Goal: Information Seeking & Learning: Check status

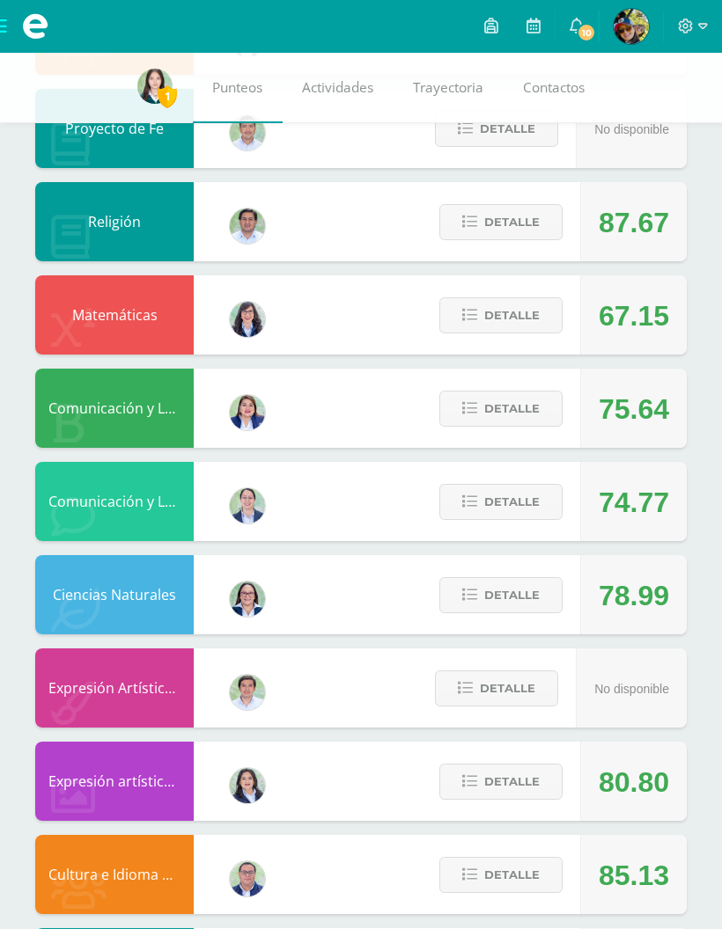
scroll to position [666, 0]
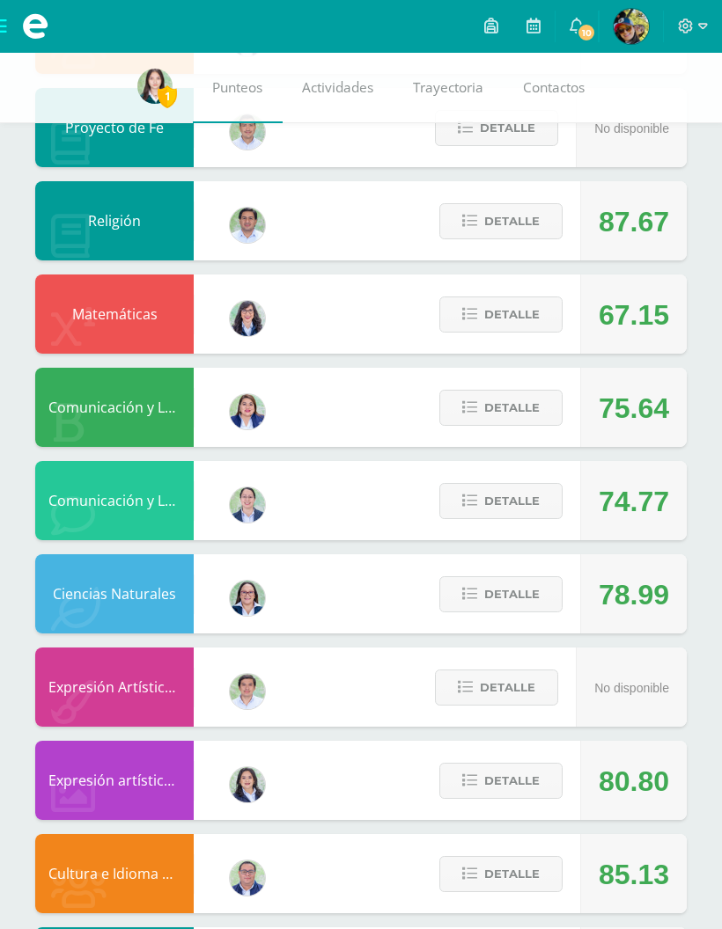
click at [537, 588] on span "Detalle" at bounding box center [511, 594] width 55 height 33
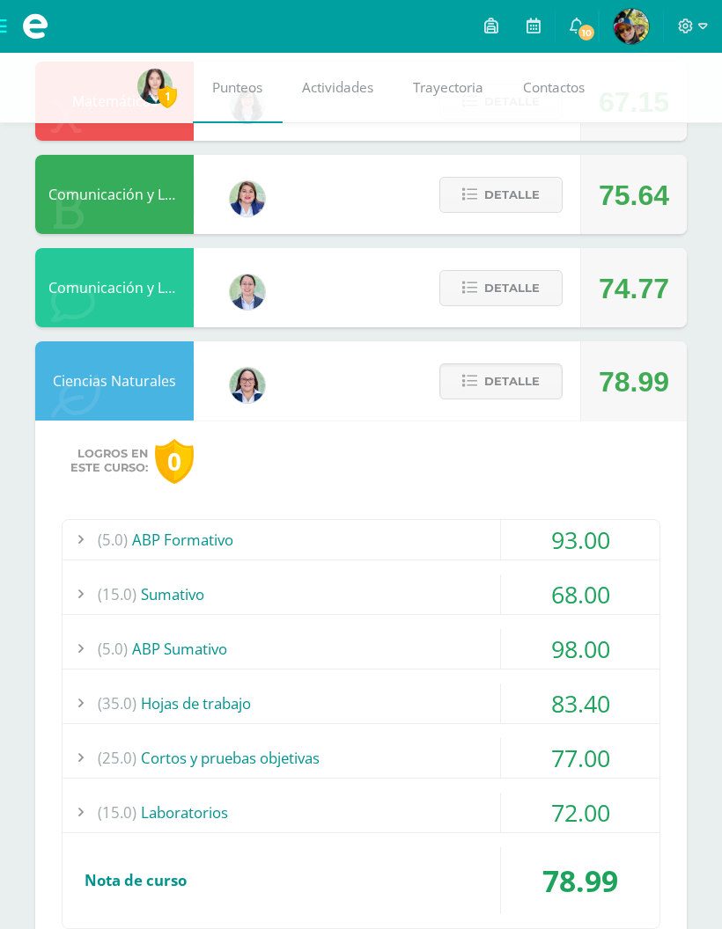
scroll to position [884, 0]
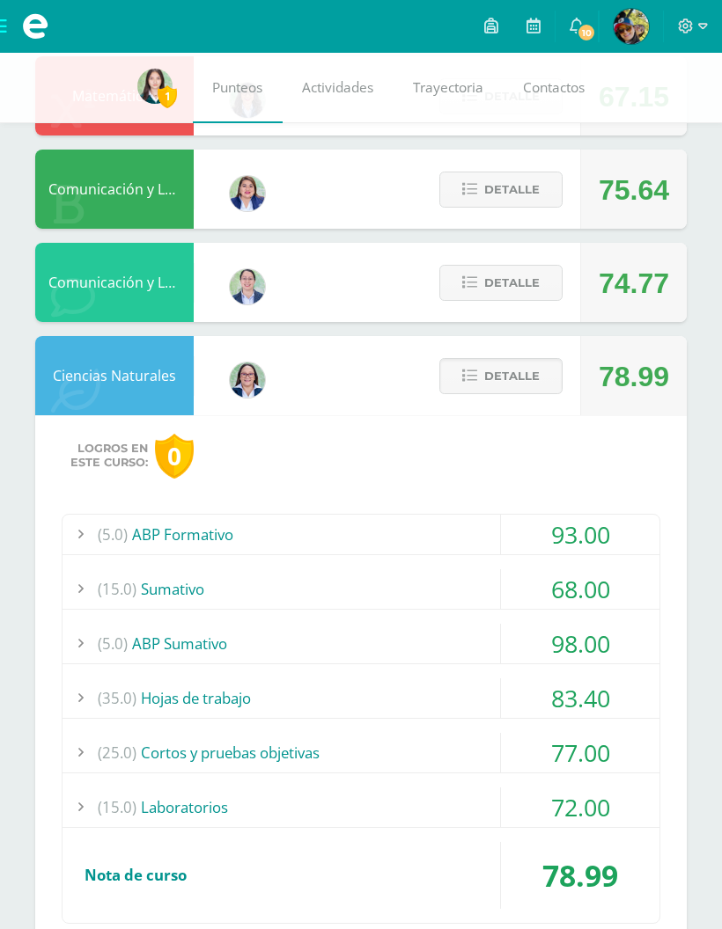
click at [488, 591] on div "(15.0) [GEOGRAPHIC_DATA]" at bounding box center [360, 589] width 597 height 40
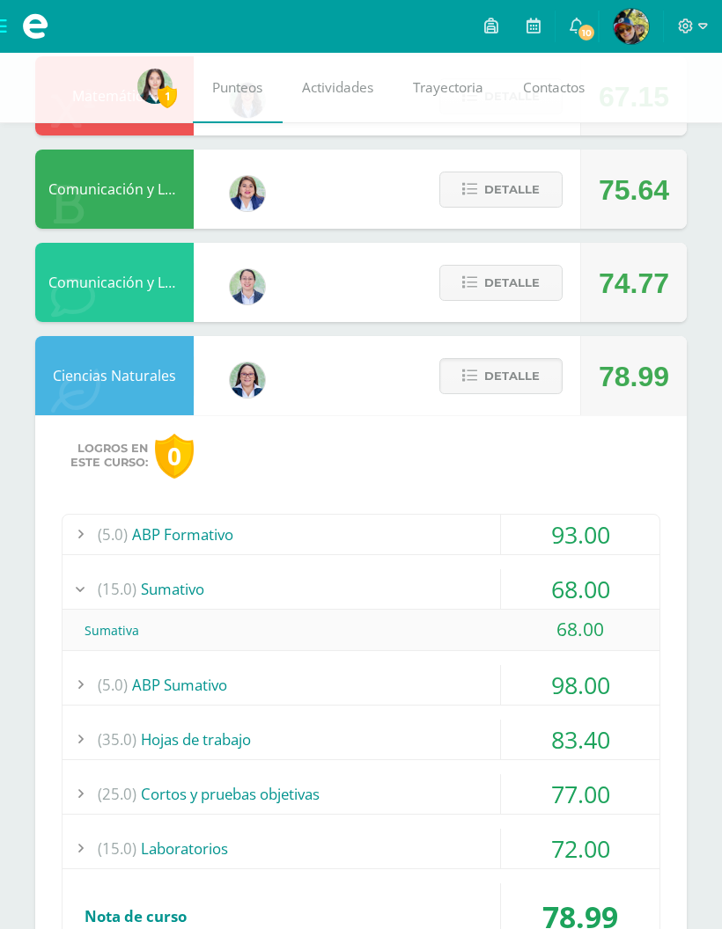
click at [499, 581] on div "(15.0) [GEOGRAPHIC_DATA]" at bounding box center [360, 589] width 597 height 40
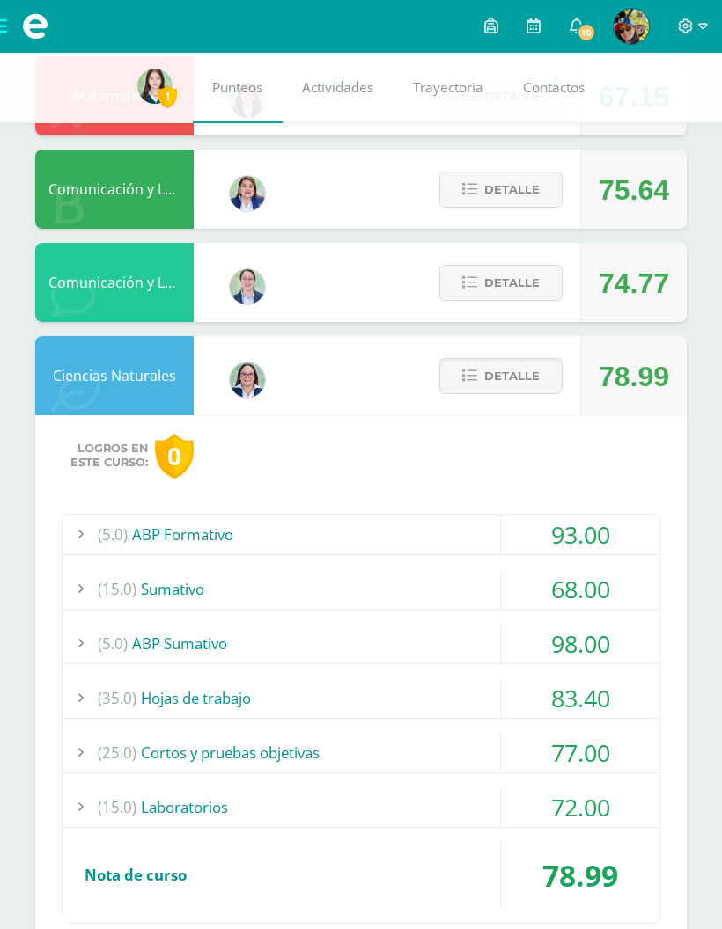
click at [482, 795] on div "(15.0) Laboratorios" at bounding box center [360, 808] width 597 height 40
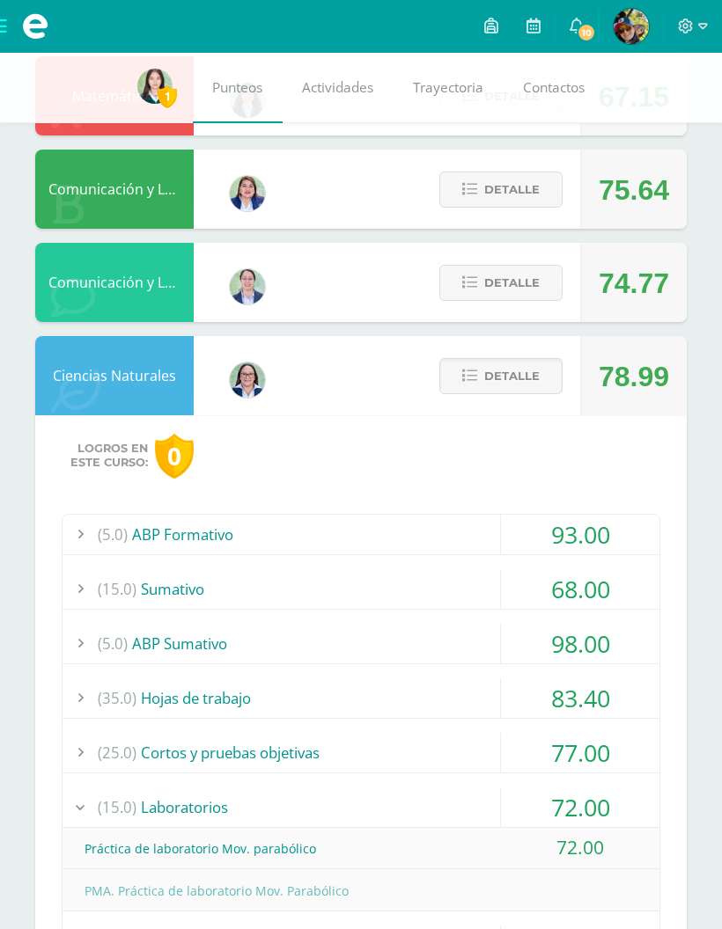
click at [479, 803] on div "(15.0) Laboratorios" at bounding box center [360, 808] width 597 height 40
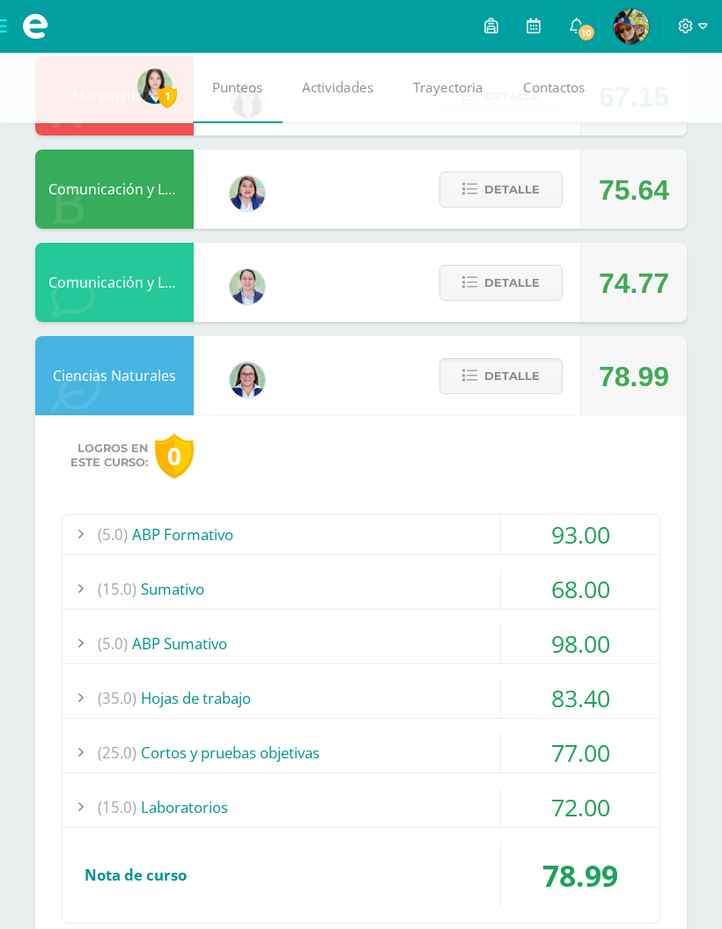
click at [479, 746] on div "(25.0) Cortos y pruebas objetivas" at bounding box center [360, 753] width 597 height 40
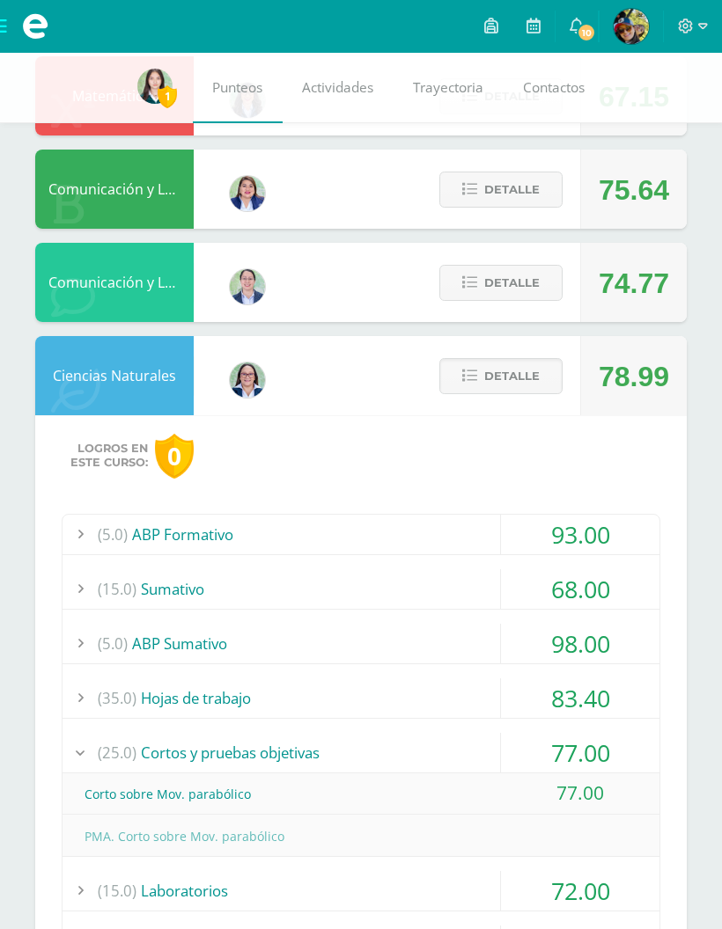
click at [477, 738] on div "(25.0) Cortos y pruebas objetivas" at bounding box center [360, 753] width 597 height 40
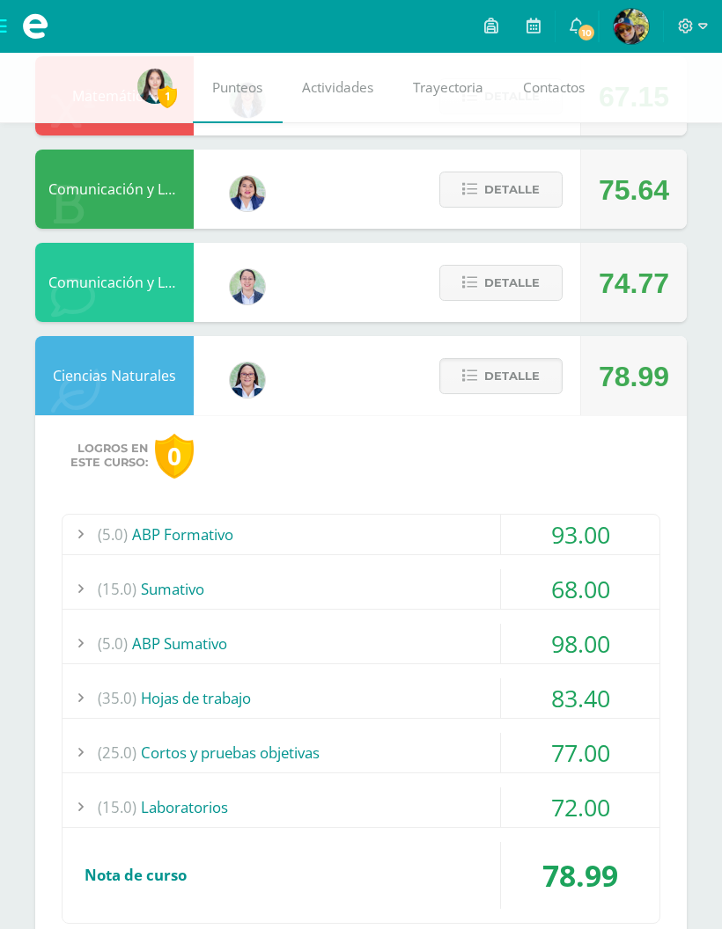
click at [482, 685] on div "(35.0) Hojas de trabajo" at bounding box center [360, 698] width 597 height 40
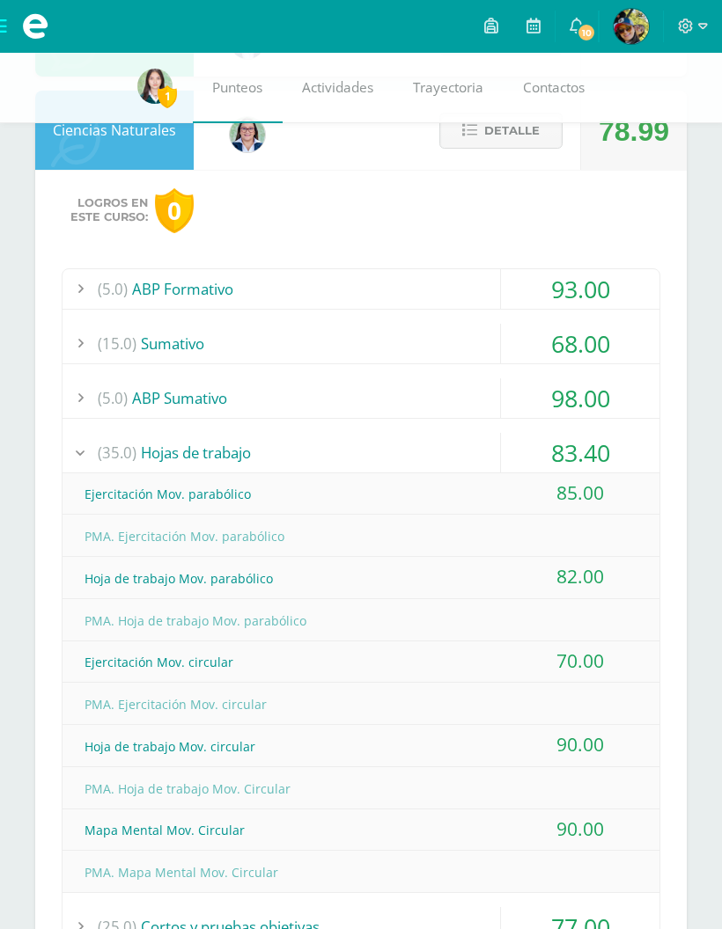
scroll to position [1131, 0]
click at [487, 451] on div "(35.0) Hojas de trabajo" at bounding box center [360, 452] width 597 height 40
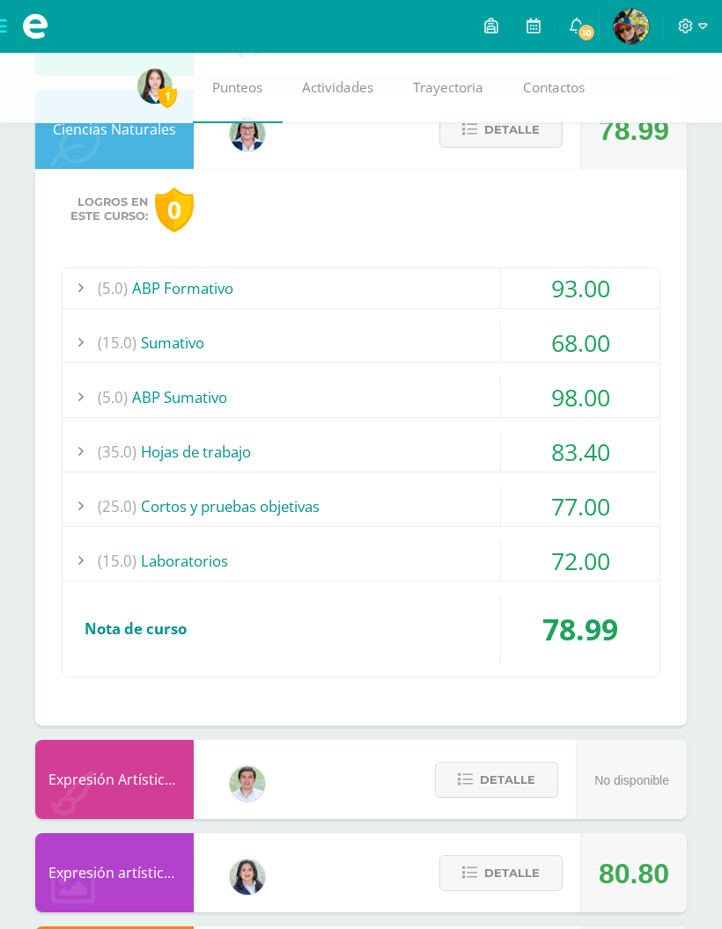
click at [493, 390] on div "(5.0) ABP Sumativo" at bounding box center [360, 398] width 597 height 40
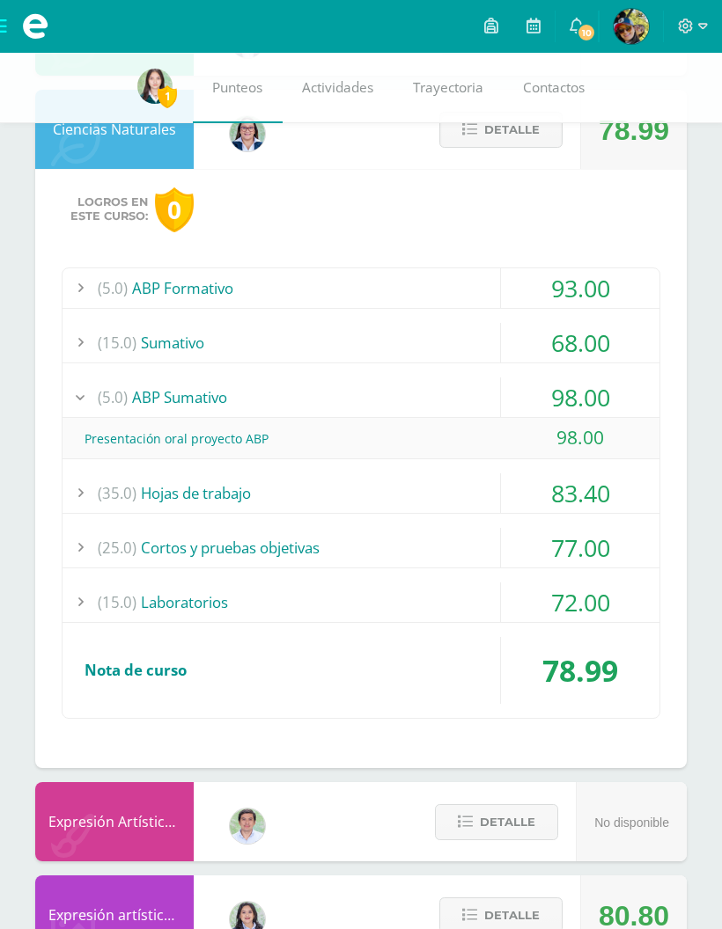
click at [495, 392] on div "(5.0) ABP Sumativo" at bounding box center [360, 398] width 597 height 40
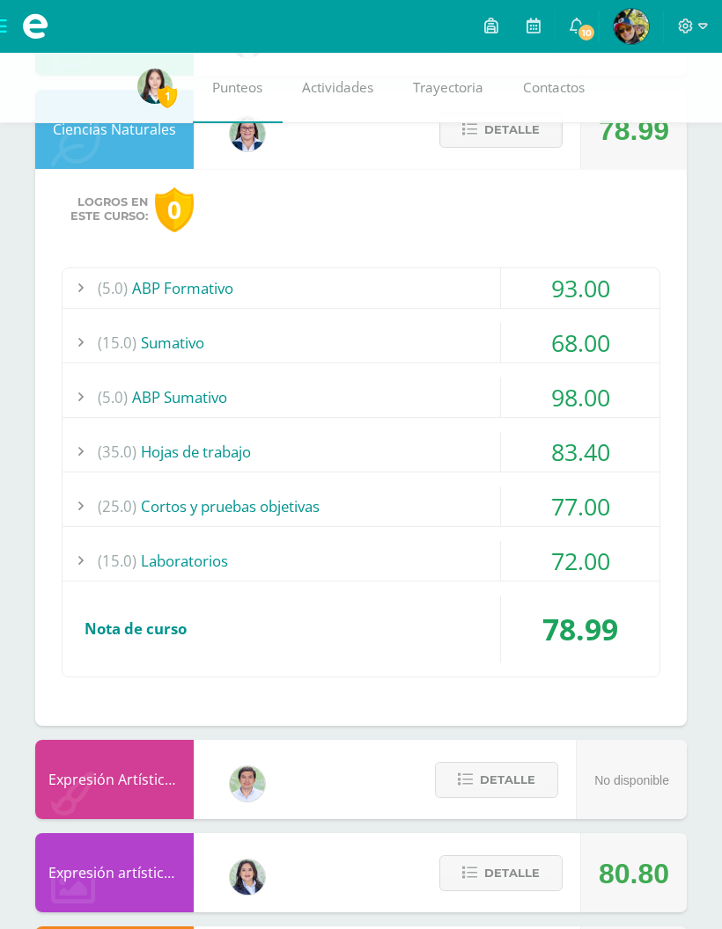
click at [488, 300] on div "(5.0) ABP Formativo" at bounding box center [360, 288] width 597 height 40
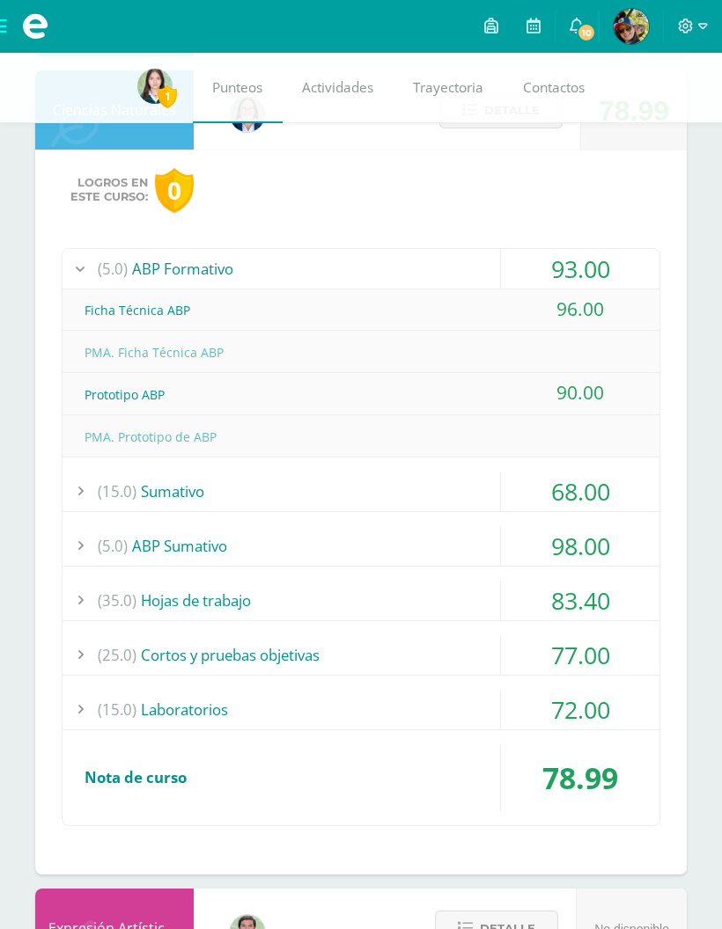
scroll to position [1160, 0]
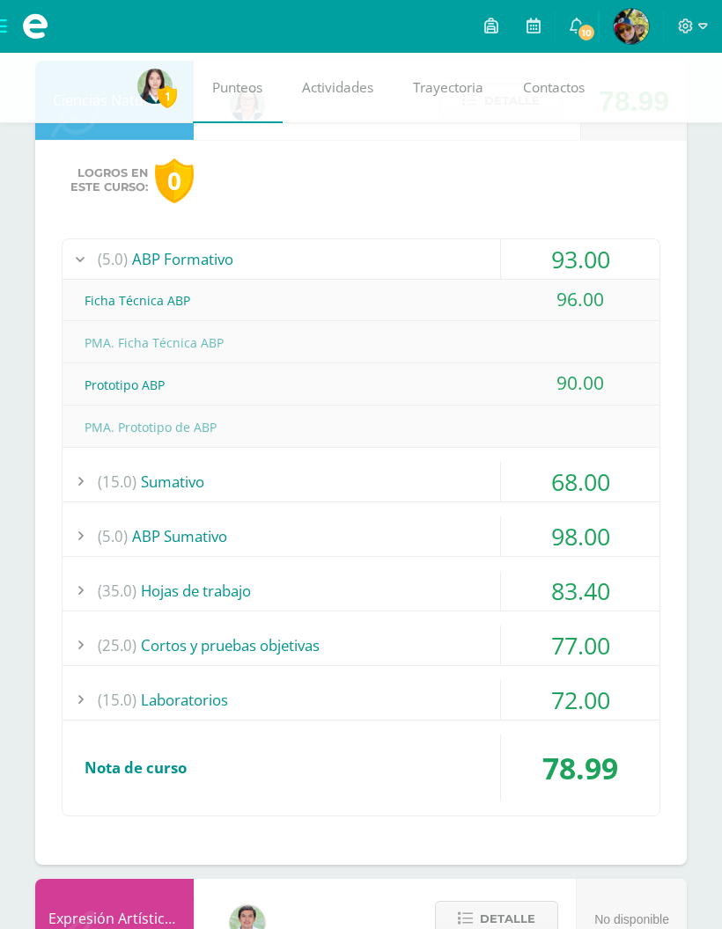
click at [487, 253] on div "(5.0) ABP Formativo" at bounding box center [360, 259] width 597 height 40
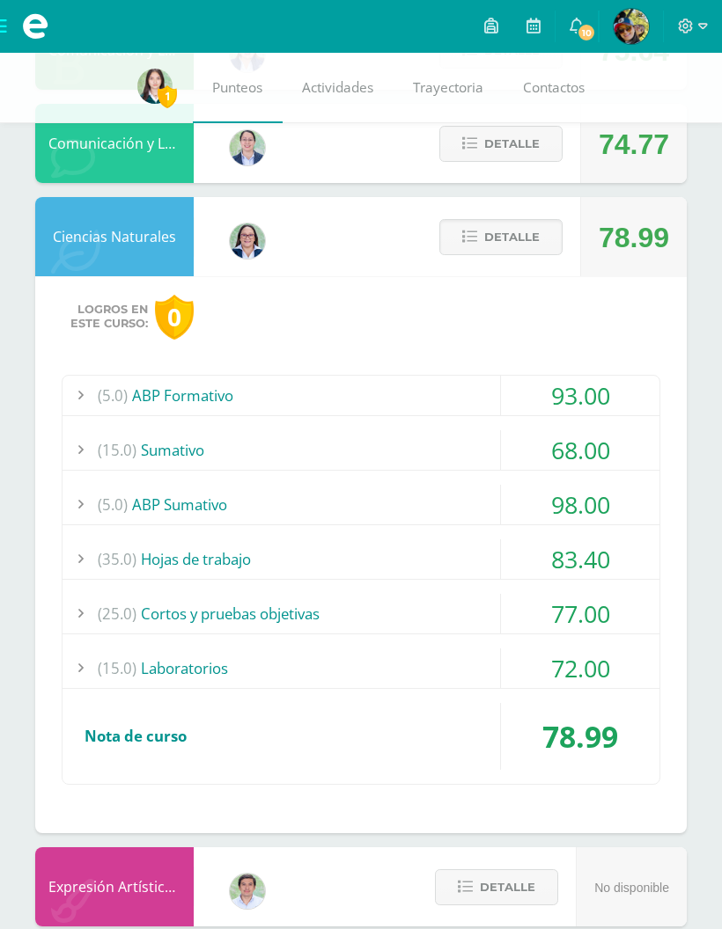
click at [541, 243] on button "Detalle" at bounding box center [500, 237] width 123 height 36
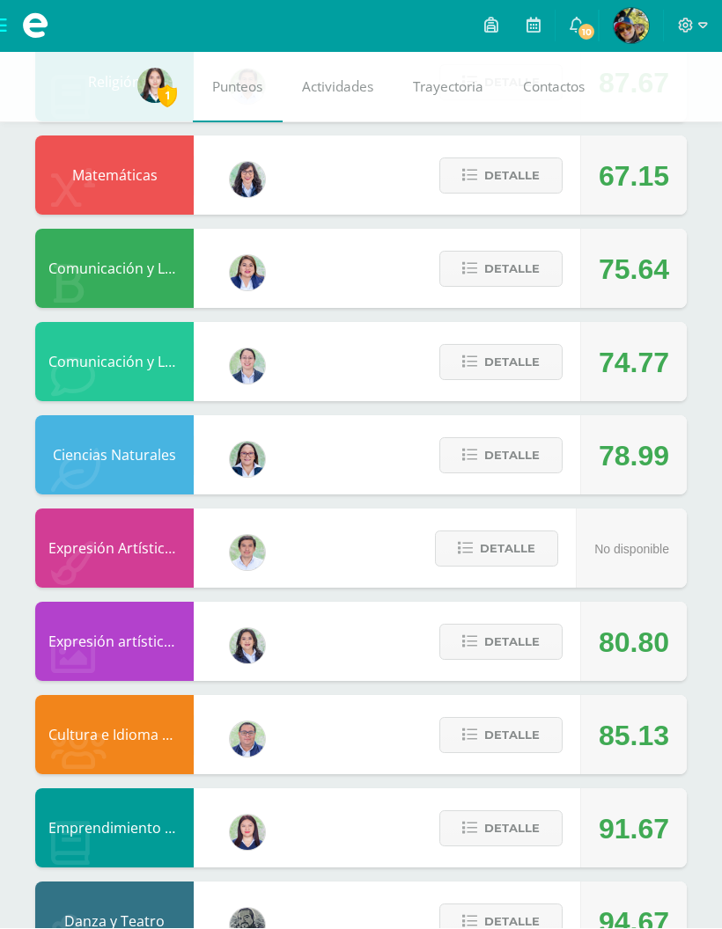
scroll to position [875, 0]
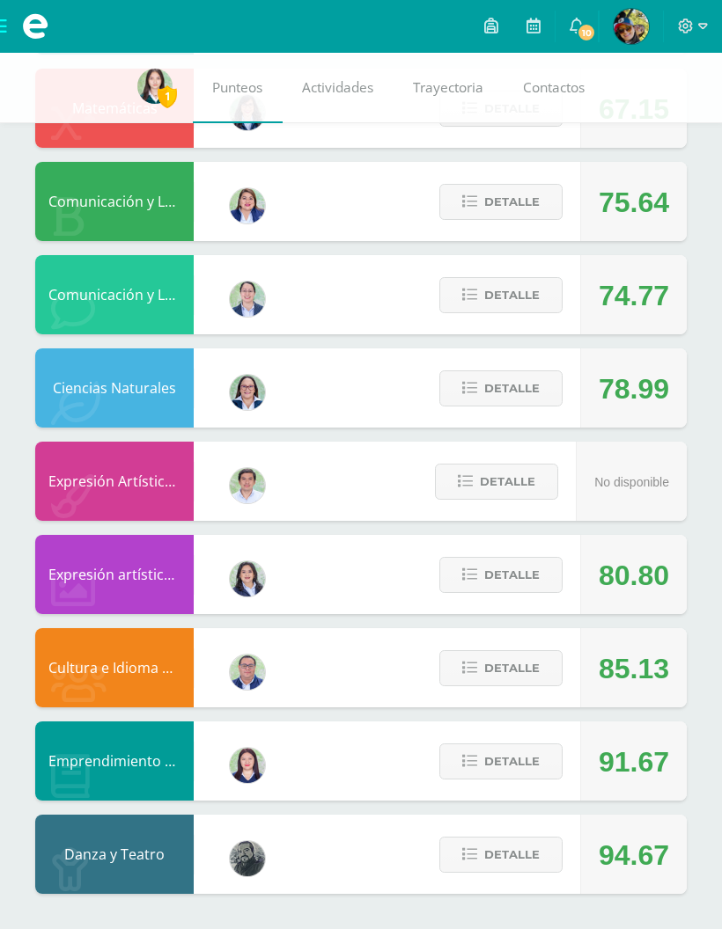
click at [527, 568] on span "Detalle" at bounding box center [511, 575] width 55 height 33
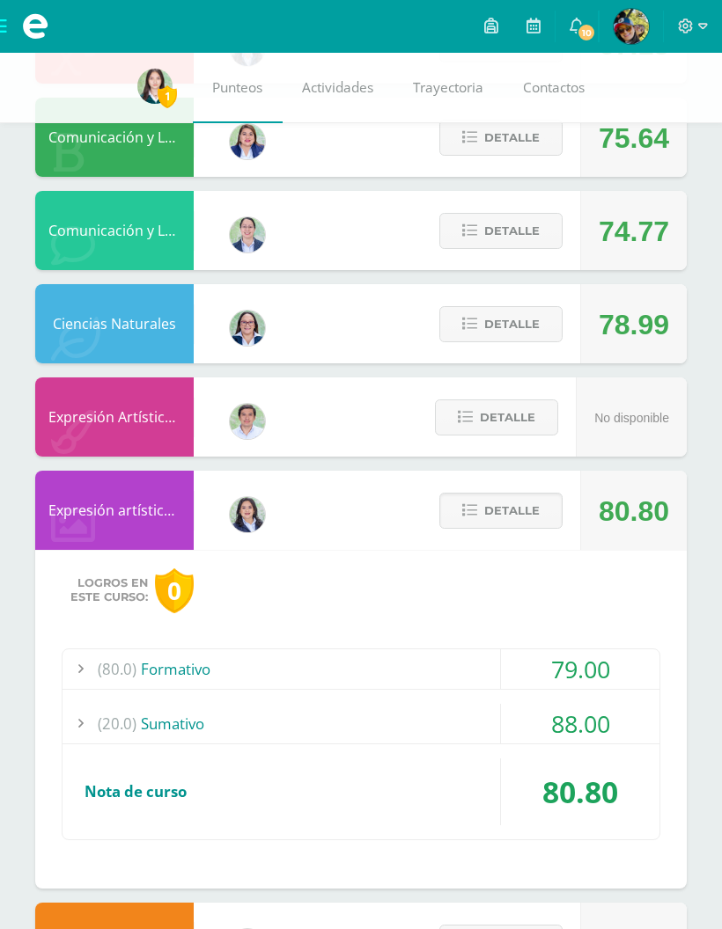
scroll to position [985, 0]
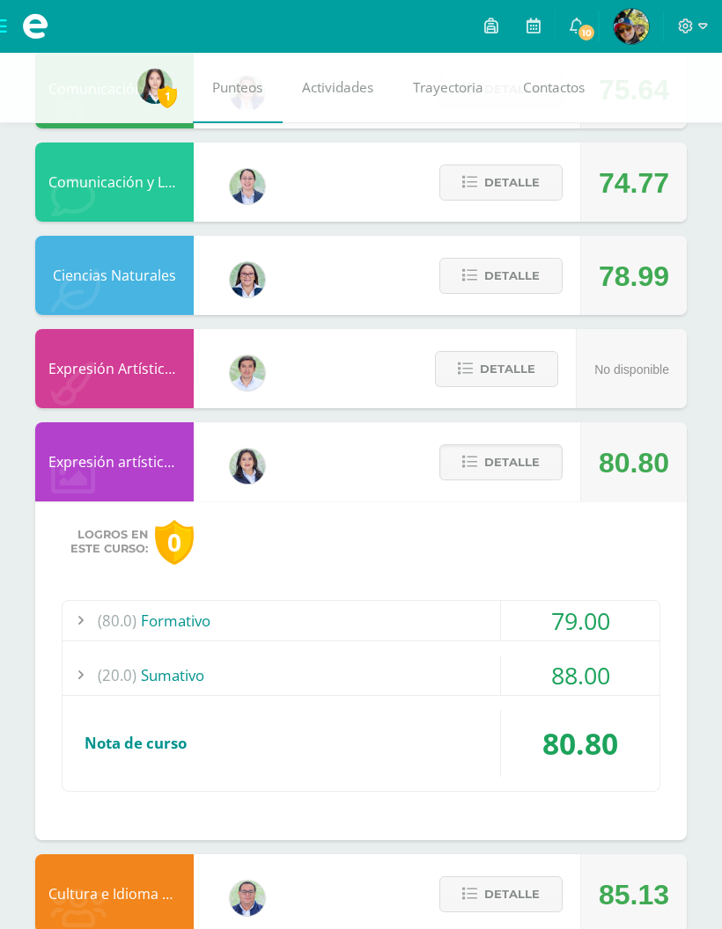
click at [475, 630] on div "(80.0) Formativo" at bounding box center [360, 621] width 597 height 40
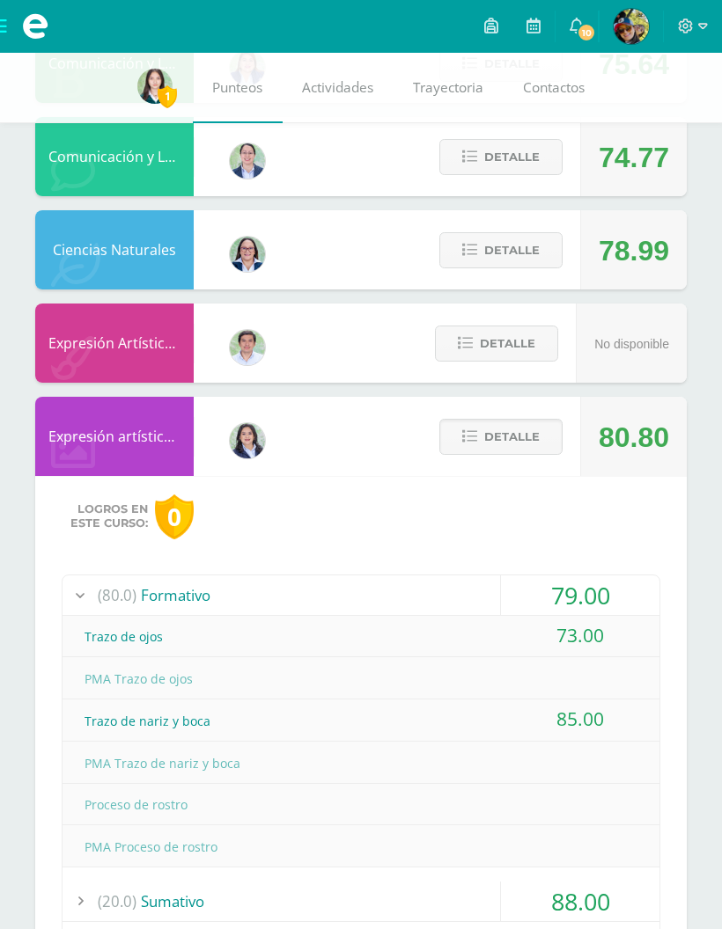
scroll to position [1011, 0]
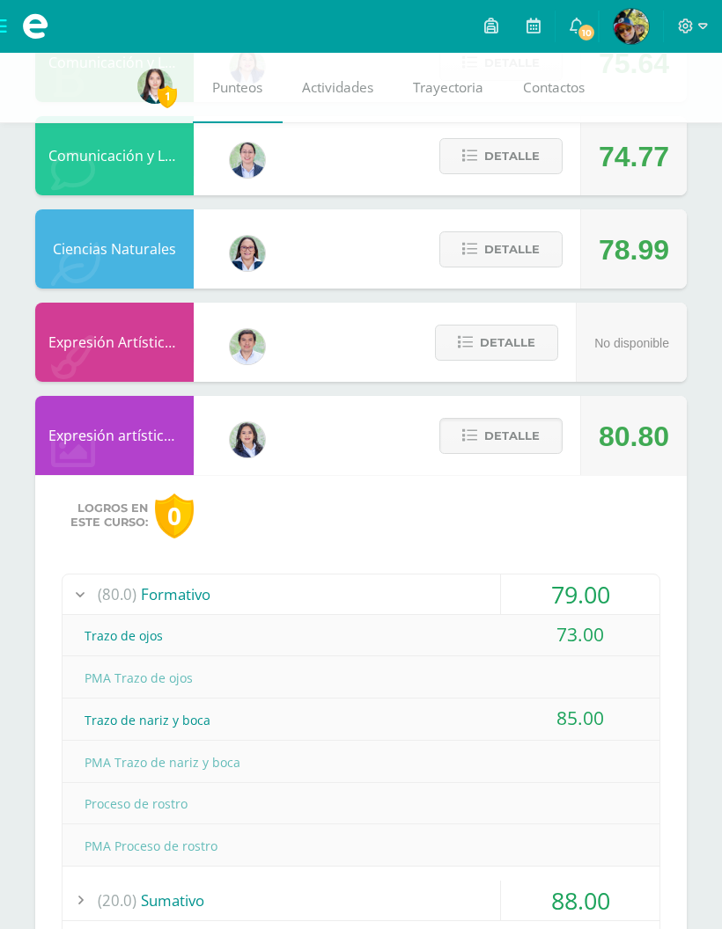
click at [480, 604] on div "(80.0) Formativo" at bounding box center [360, 595] width 597 height 40
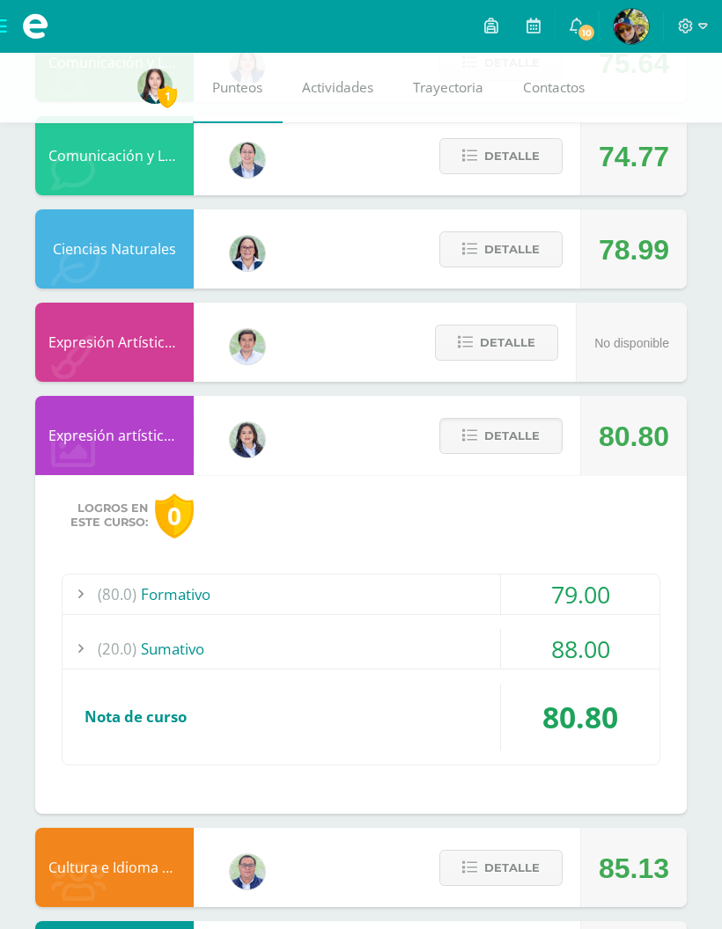
click at [473, 641] on div "(20.0) [GEOGRAPHIC_DATA]" at bounding box center [360, 649] width 597 height 40
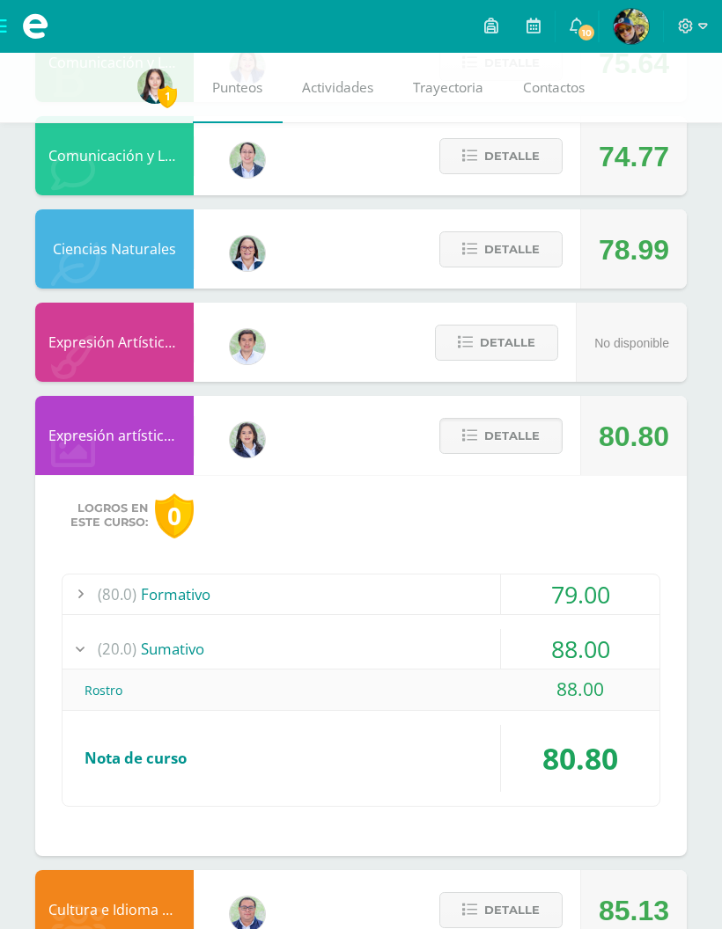
click at [476, 645] on div "(20.0) [GEOGRAPHIC_DATA]" at bounding box center [360, 649] width 597 height 40
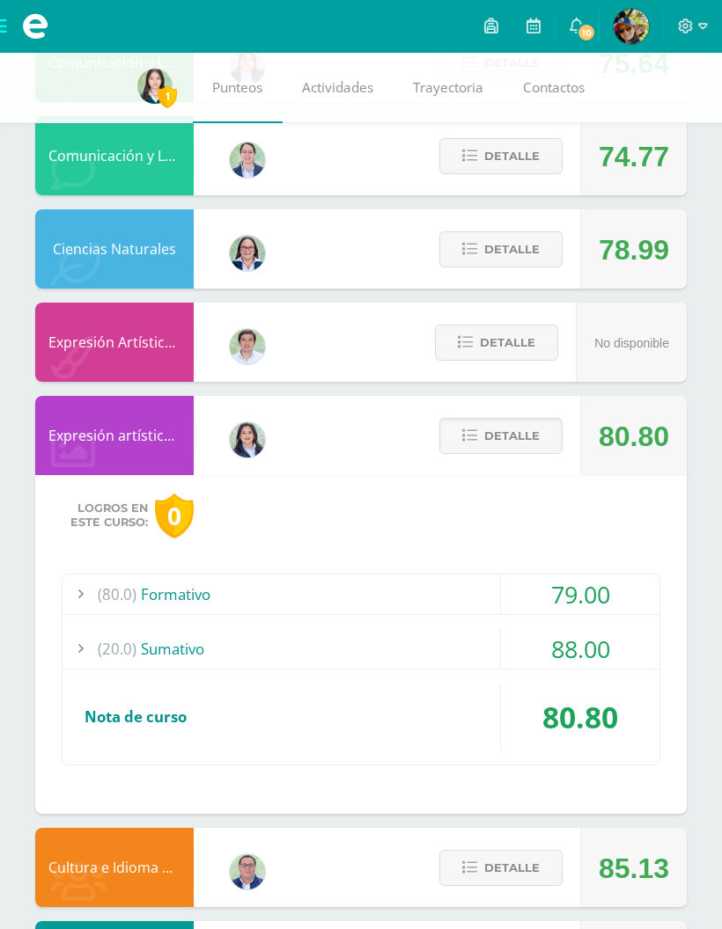
click at [540, 454] on button "Detalle" at bounding box center [500, 436] width 123 height 36
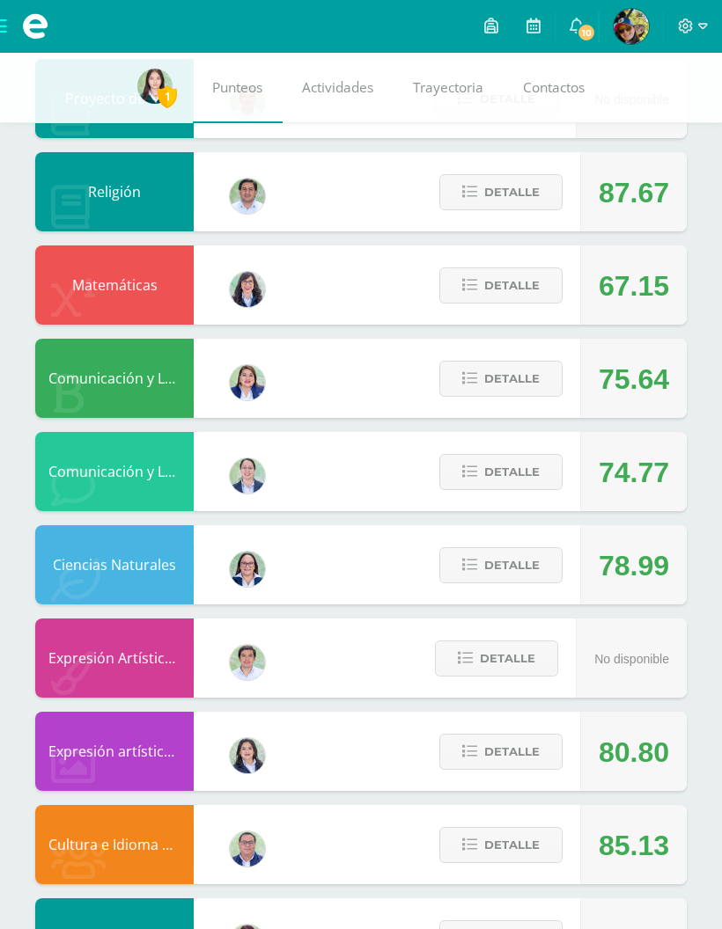
scroll to position [680, 0]
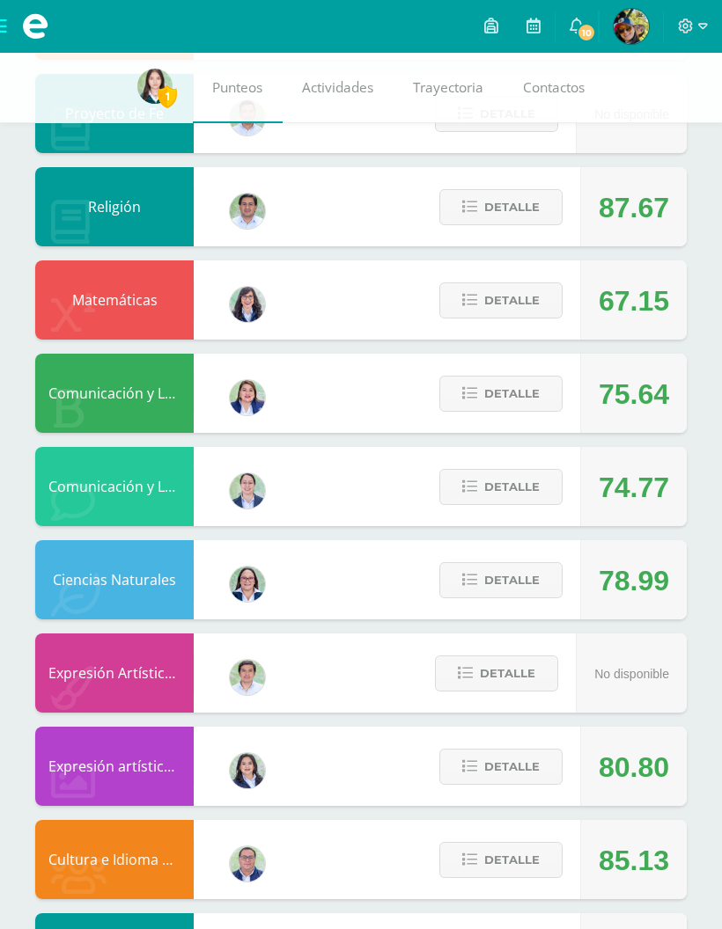
click at [524, 488] on span "Detalle" at bounding box center [511, 487] width 55 height 33
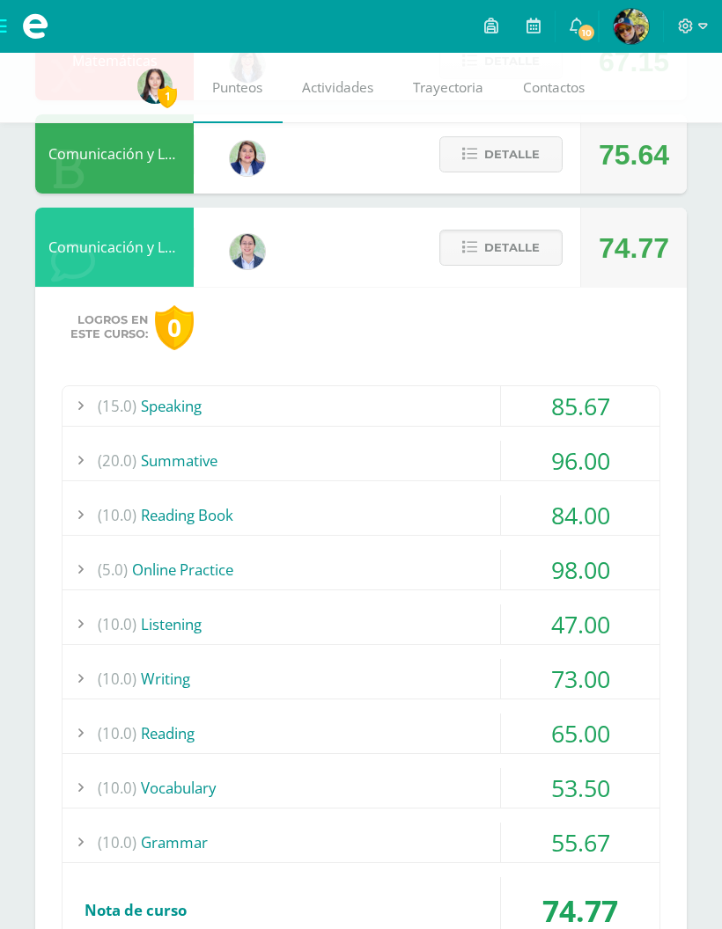
scroll to position [921, 0]
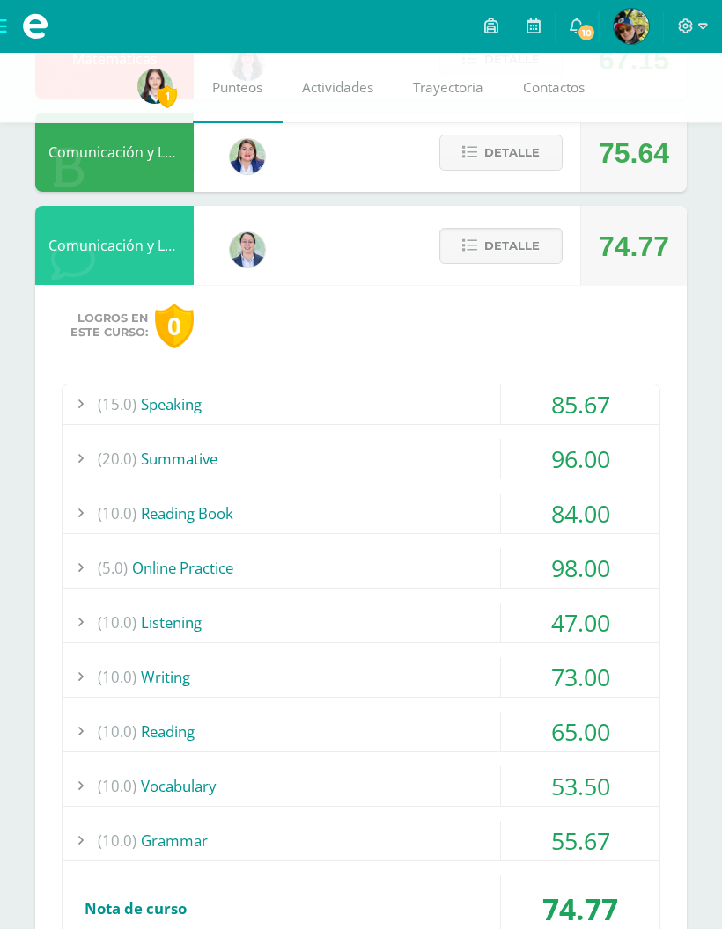
click at [534, 242] on span "Detalle" at bounding box center [511, 246] width 55 height 33
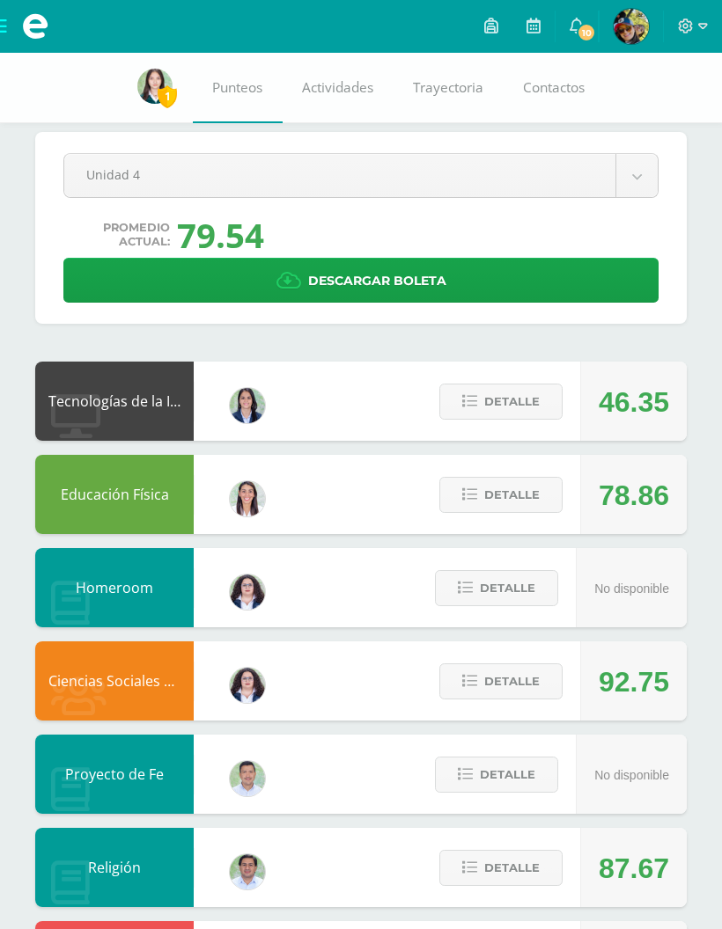
scroll to position [0, 0]
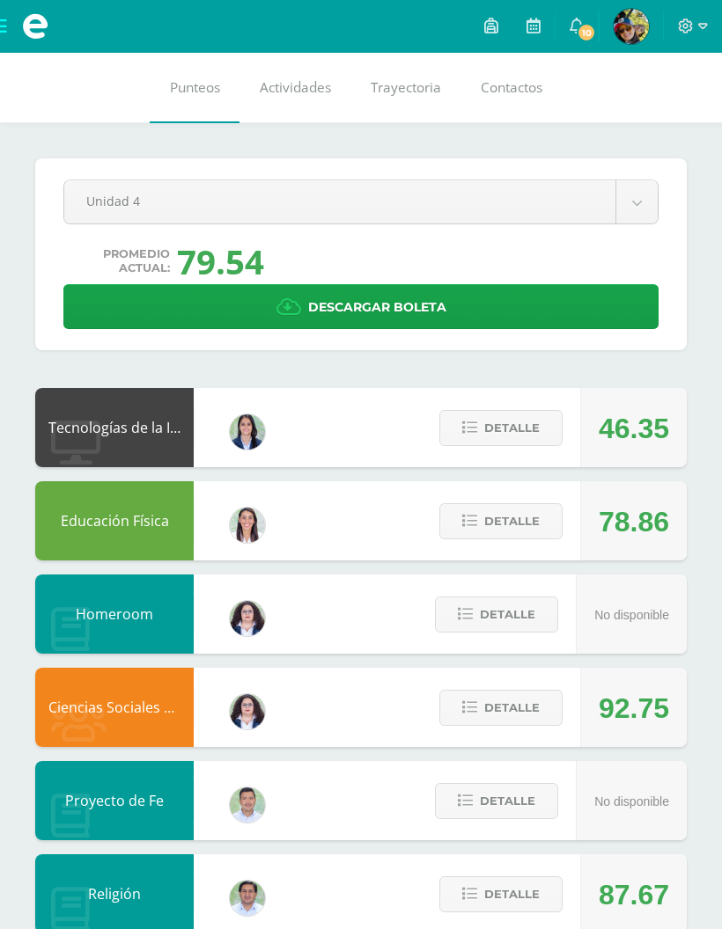
click at [578, 308] on link "Descargar boleta" at bounding box center [360, 306] width 595 height 45
